Goal: Navigation & Orientation: Find specific page/section

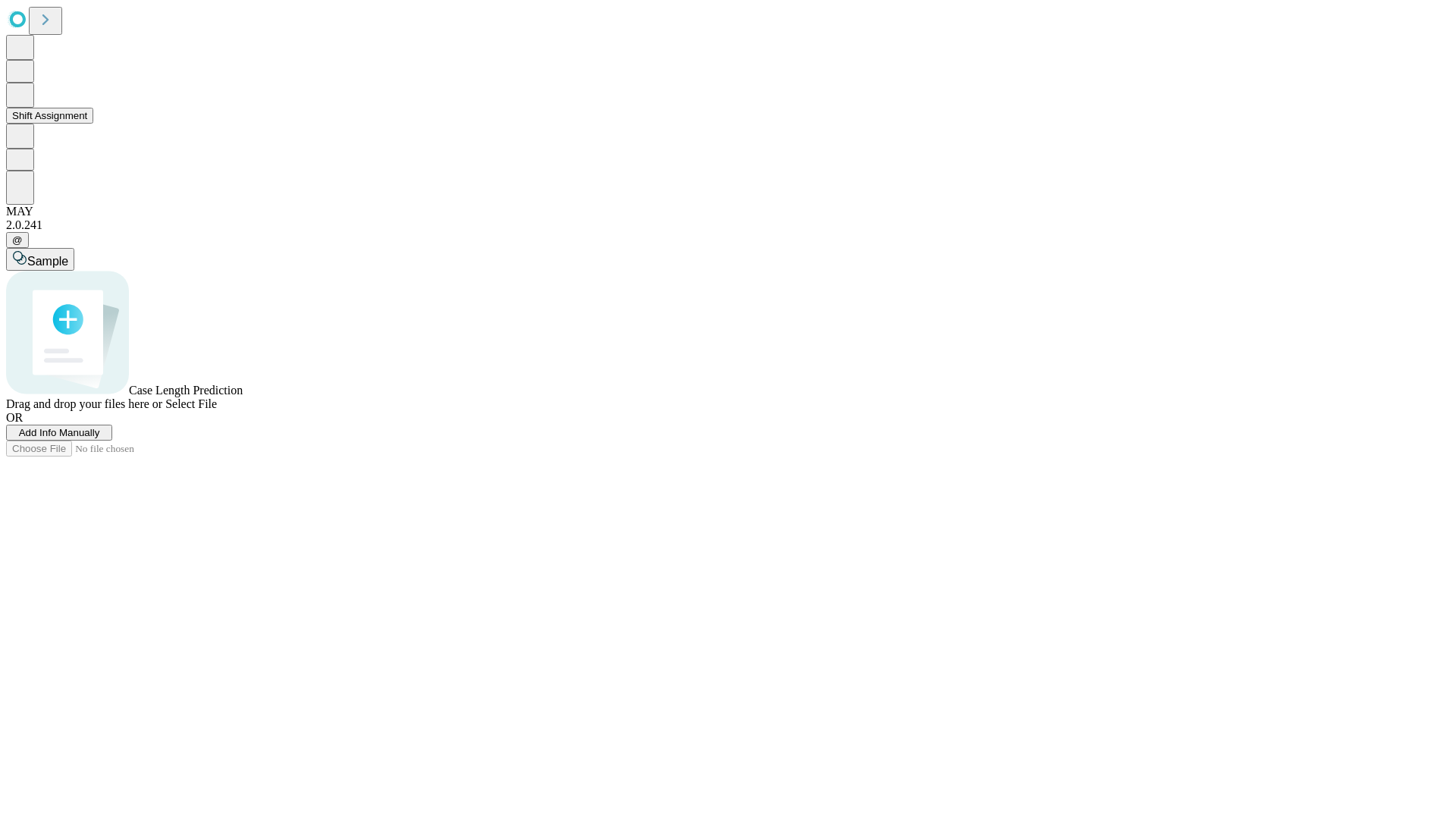
click at [93, 124] on button "Shift Assignment" at bounding box center [49, 115] width 87 height 16
